Goal: Information Seeking & Learning: Learn about a topic

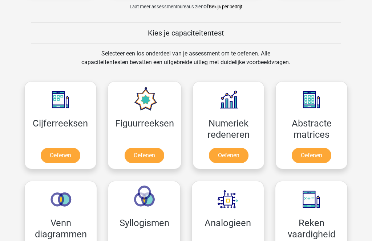
scroll to position [260, 0]
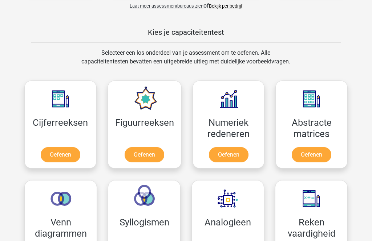
click at [72, 156] on link "Oefenen" at bounding box center [61, 155] width 40 height 15
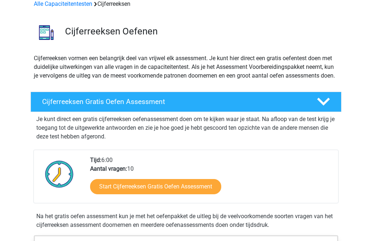
scroll to position [45, 0]
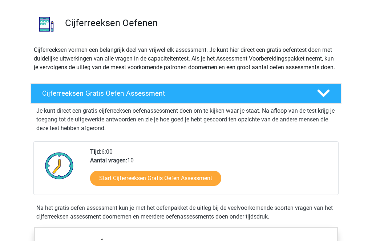
click at [209, 187] on link "Start Cijferreeksen Gratis Oefen Assessment" at bounding box center [155, 178] width 131 height 15
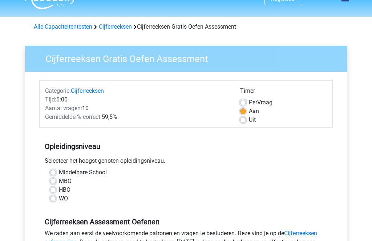
scroll to position [37, 0]
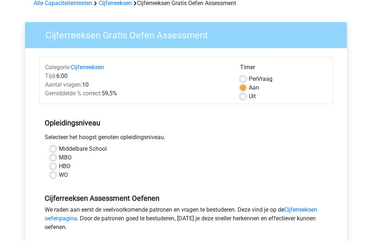
click at [69, 168] on label "HBO" at bounding box center [65, 166] width 12 height 9
click at [56, 168] on input "HBO" at bounding box center [53, 165] width 6 height 7
radio input "true"
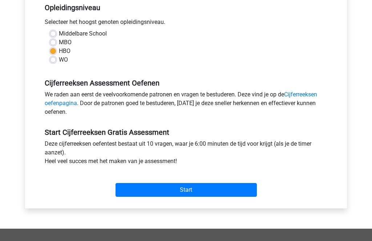
scroll to position [159, 0]
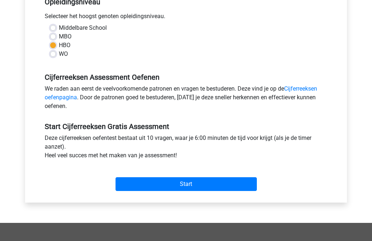
click at [235, 182] on input "Start" at bounding box center [185, 185] width 141 height 14
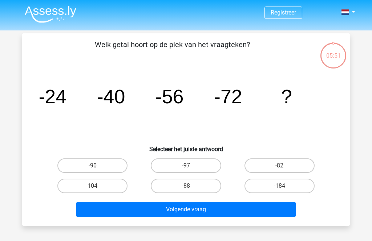
click at [208, 187] on label "-88" at bounding box center [186, 186] width 70 height 15
click at [191, 187] on input "-88" at bounding box center [188, 188] width 5 height 5
radio input "true"
click at [217, 214] on button "Volgende vraag" at bounding box center [186, 209] width 220 height 15
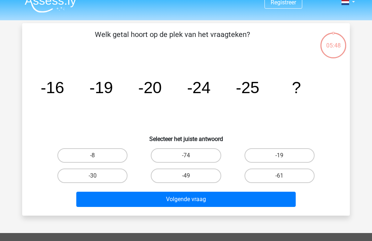
scroll to position [33, 0]
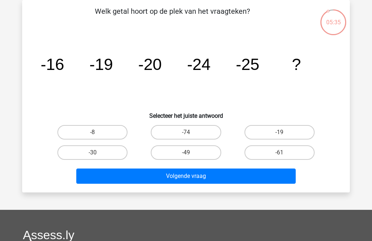
click at [106, 158] on label "-30" at bounding box center [92, 153] width 70 height 15
click at [97, 158] on input "-30" at bounding box center [95, 155] width 5 height 5
radio input "true"
click at [227, 180] on button "Volgende vraag" at bounding box center [186, 176] width 220 height 15
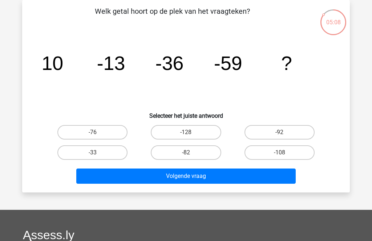
click at [206, 154] on label "-82" at bounding box center [186, 153] width 70 height 15
click at [191, 154] on input "-82" at bounding box center [188, 155] width 5 height 5
radio input "true"
click at [227, 182] on button "Volgende vraag" at bounding box center [186, 176] width 220 height 15
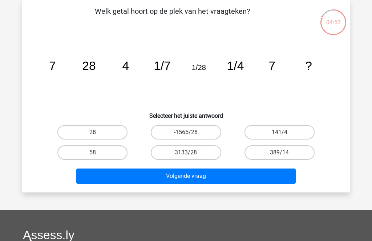
click at [109, 133] on label "28" at bounding box center [92, 132] width 70 height 15
click at [97, 133] on input "28" at bounding box center [95, 135] width 5 height 5
radio input "true"
click at [228, 182] on button "Volgende vraag" at bounding box center [186, 176] width 220 height 15
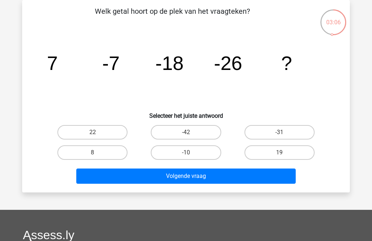
click at [210, 134] on label "-42" at bounding box center [186, 132] width 70 height 15
click at [191, 134] on input "-42" at bounding box center [188, 135] width 5 height 5
radio input "true"
click at [251, 189] on div "Welk getal hoort op de plek van het vraagteken? image/svg+xml 7 -7 -18 -26 ? Se…" at bounding box center [186, 96] width 328 height 193
click at [247, 182] on button "Volgende vraag" at bounding box center [186, 176] width 220 height 15
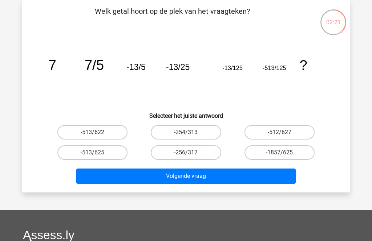
click at [110, 152] on label "-513/625" at bounding box center [92, 153] width 70 height 15
click at [97, 153] on input "-513/625" at bounding box center [95, 155] width 5 height 5
radio input "true"
click at [210, 177] on button "Volgende vraag" at bounding box center [186, 176] width 220 height 15
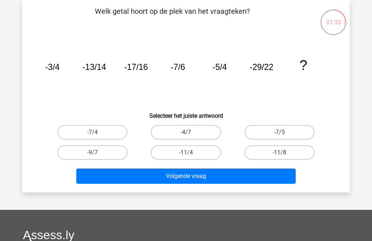
click at [205, 160] on label "-11/4" at bounding box center [186, 153] width 70 height 15
click at [191, 158] on input "-11/4" at bounding box center [188, 155] width 5 height 5
radio input "true"
click at [240, 182] on button "Volgende vraag" at bounding box center [186, 176] width 220 height 15
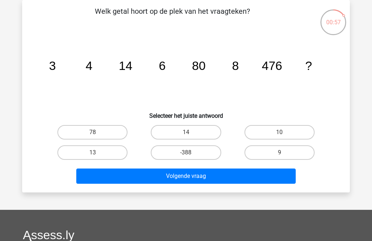
click at [296, 134] on label "10" at bounding box center [279, 132] width 70 height 15
click at [284, 134] on input "10" at bounding box center [281, 135] width 5 height 5
radio input "true"
click at [271, 184] on button "Volgende vraag" at bounding box center [186, 176] width 220 height 15
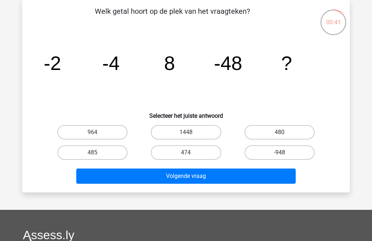
click at [304, 134] on label "480" at bounding box center [279, 132] width 70 height 15
click at [284, 134] on input "480" at bounding box center [281, 135] width 5 height 5
radio input "true"
click at [278, 183] on button "Volgende vraag" at bounding box center [186, 176] width 220 height 15
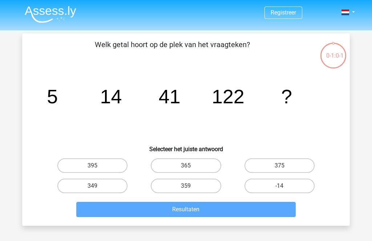
scroll to position [33, 0]
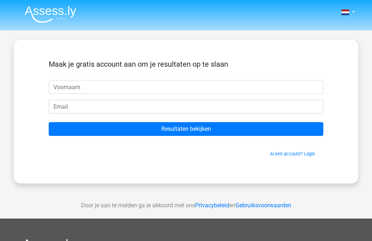
click at [265, 126] on input "Resultaten bekijken" at bounding box center [186, 129] width 274 height 14
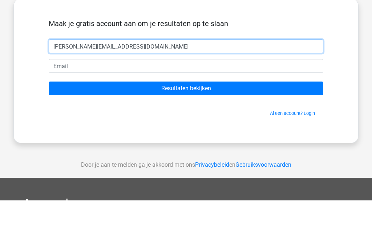
type input "[PERSON_NAME][EMAIL_ADDRESS][DOMAIN_NAME]"
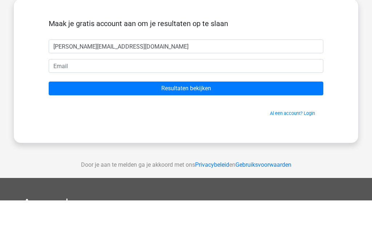
click at [236, 122] on input "Resultaten bekijken" at bounding box center [186, 129] width 274 height 14
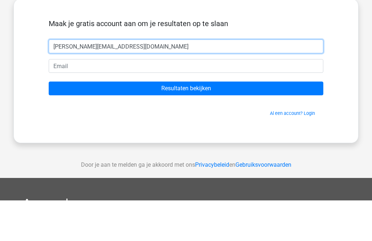
click at [143, 80] on input "Christine.hens@telenet.be" at bounding box center [186, 87] width 274 height 14
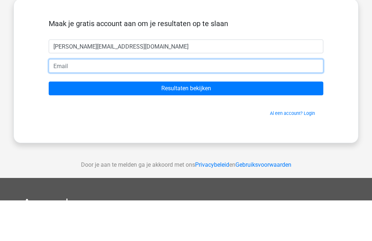
click at [165, 100] on input "email" at bounding box center [186, 107] width 274 height 14
type input "v"
type input "[PERSON_NAME][EMAIL_ADDRESS][DOMAIN_NAME]"
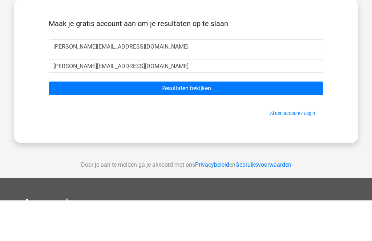
click at [252, 122] on input "Resultaten bekijken" at bounding box center [186, 129] width 274 height 14
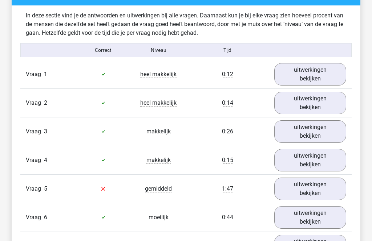
scroll to position [572, 0]
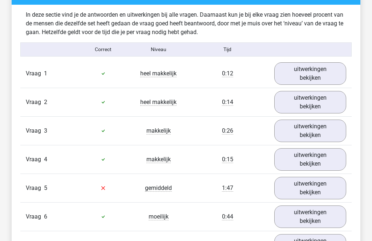
click at [333, 184] on link "uitwerkingen bekijken" at bounding box center [310, 188] width 72 height 23
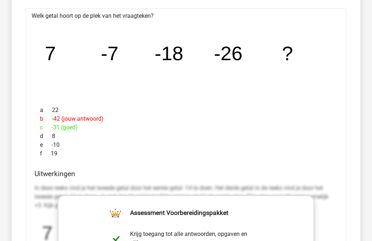
scroll to position [780, 0]
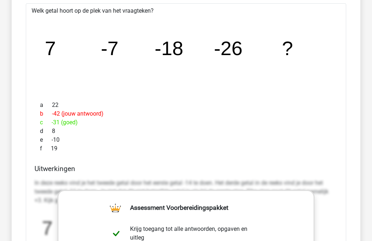
click at [328, 165] on h4 "Uitwerkingen" at bounding box center [185, 169] width 303 height 8
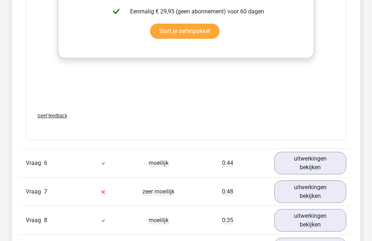
scroll to position [1069, 0]
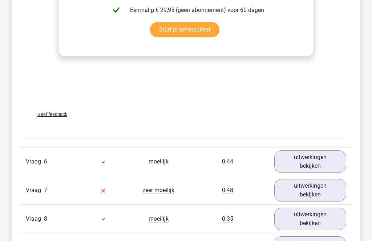
click at [324, 187] on link "uitwerkingen bekijken" at bounding box center [310, 190] width 72 height 23
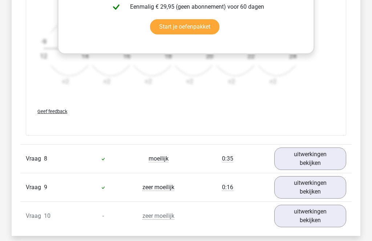
scroll to position [1571, 0]
click at [324, 211] on link "uitwerkingen bekijken" at bounding box center [310, 216] width 72 height 23
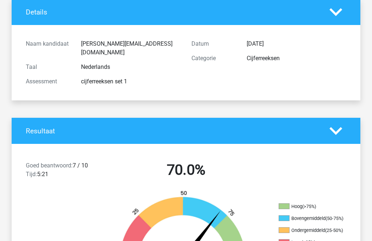
scroll to position [0, 0]
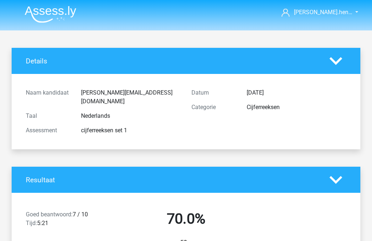
click at [143, 18] on nav "Kies premium Christine.hen… christine.hens@telenet.be" at bounding box center [186, 13] width 334 height 24
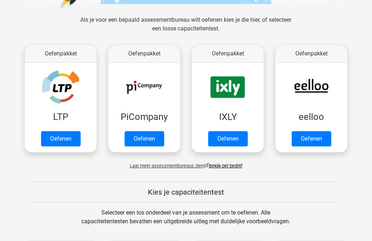
scroll to position [99, 0]
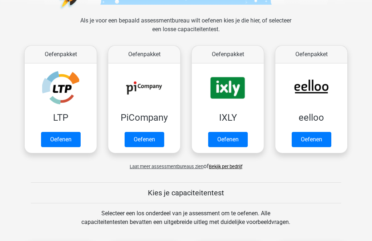
click at [74, 143] on link "Oefenen" at bounding box center [61, 139] width 40 height 15
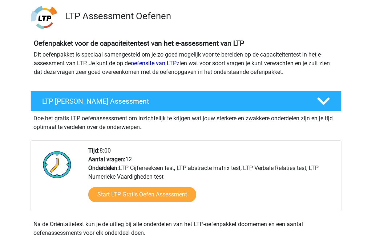
scroll to position [51, 0]
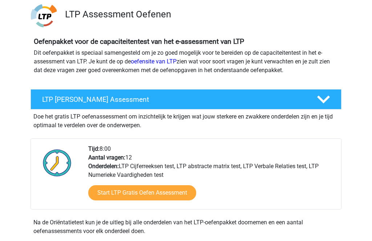
click at [182, 197] on link "Start LTP Gratis Oefen Assessment" at bounding box center [142, 193] width 108 height 15
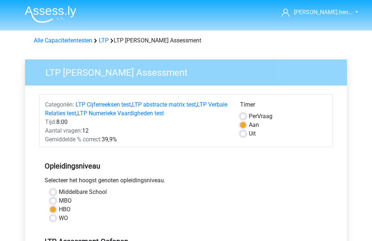
click at [256, 134] on label "Uit" at bounding box center [252, 134] width 7 height 9
click at [246, 134] on input "Uit" at bounding box center [243, 133] width 6 height 7
radio input "true"
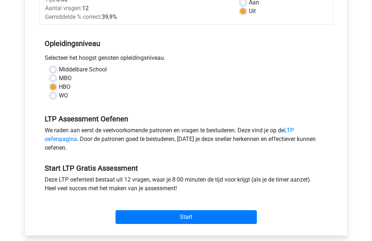
scroll to position [124, 0]
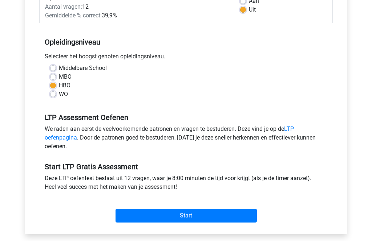
click at [208, 220] on input "Start" at bounding box center [185, 216] width 141 height 14
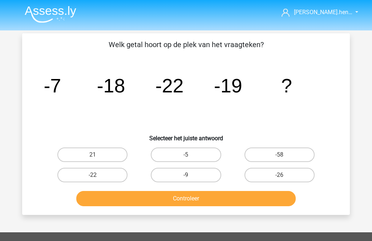
click at [300, 180] on label "-26" at bounding box center [279, 175] width 70 height 15
click at [284, 180] on input "-26" at bounding box center [281, 177] width 5 height 5
radio input "true"
click at [249, 203] on button "Controleer" at bounding box center [186, 198] width 220 height 15
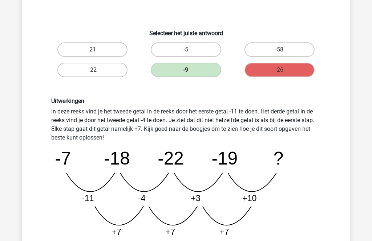
scroll to position [106, 0]
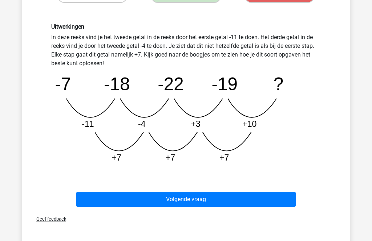
click at [259, 207] on button "Volgende vraag" at bounding box center [186, 199] width 220 height 15
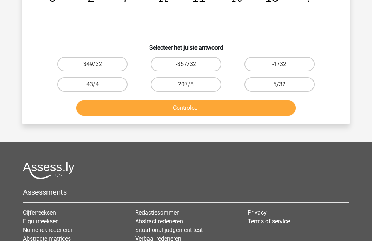
scroll to position [33, 0]
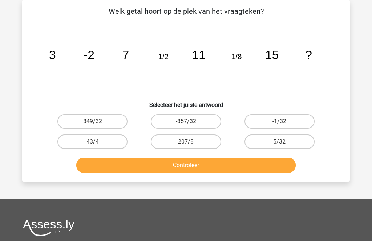
click at [295, 126] on label "-1/32" at bounding box center [279, 121] width 70 height 15
click at [284, 126] on input "-1/32" at bounding box center [281, 124] width 5 height 5
radio input "true"
click at [250, 169] on button "Controleer" at bounding box center [186, 165] width 220 height 15
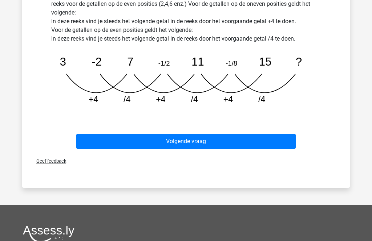
click at [263, 142] on button "Volgende vraag" at bounding box center [186, 141] width 220 height 15
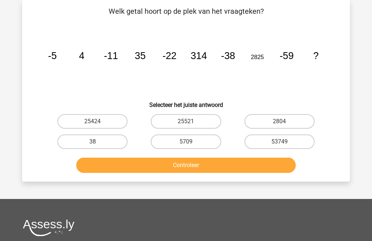
scroll to position [0, 0]
